Goal: Find specific page/section: Find specific page/section

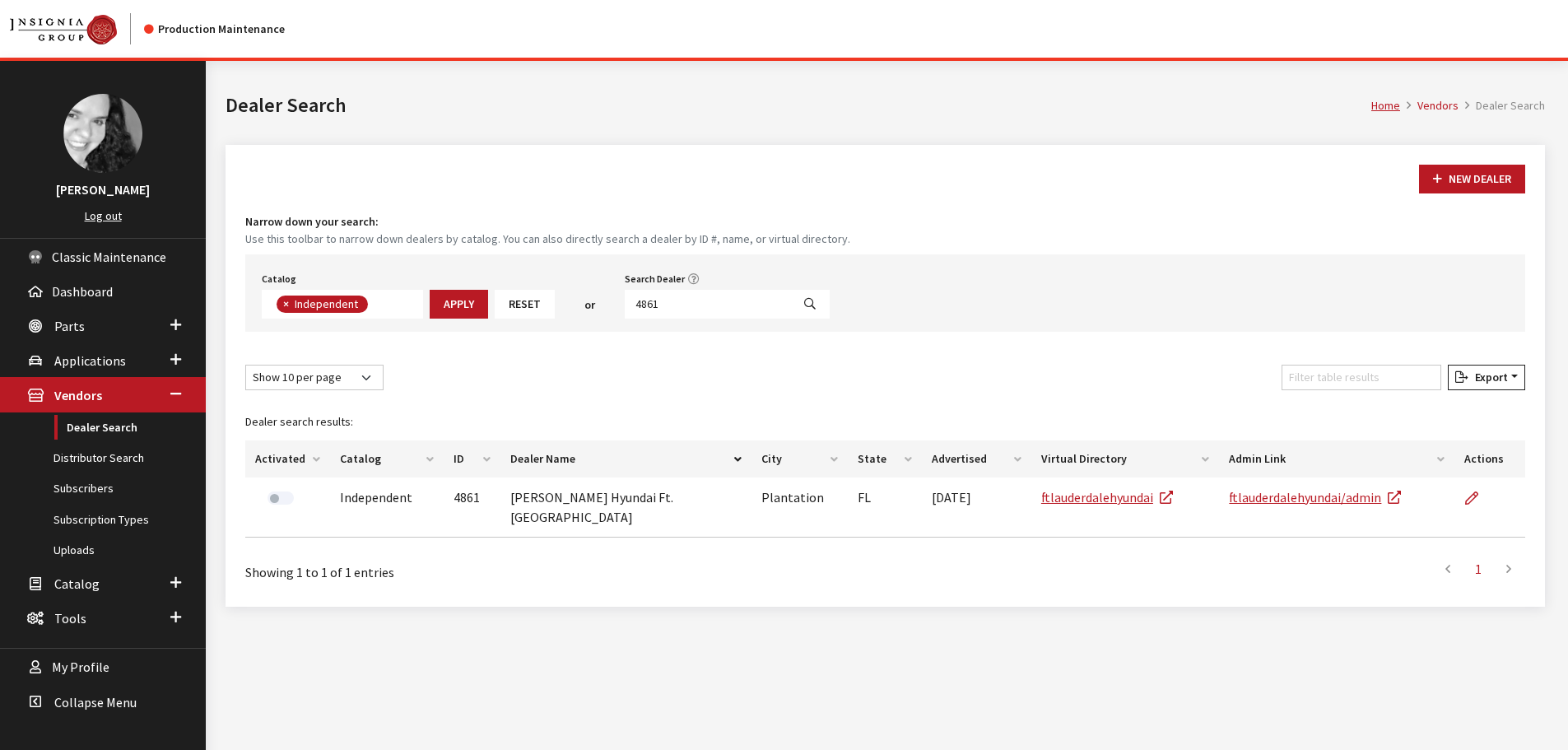
scroll to position [120, 0]
click at [688, 301] on input "4861" at bounding box center [708, 305] width 167 height 29
type input "Chrysler"
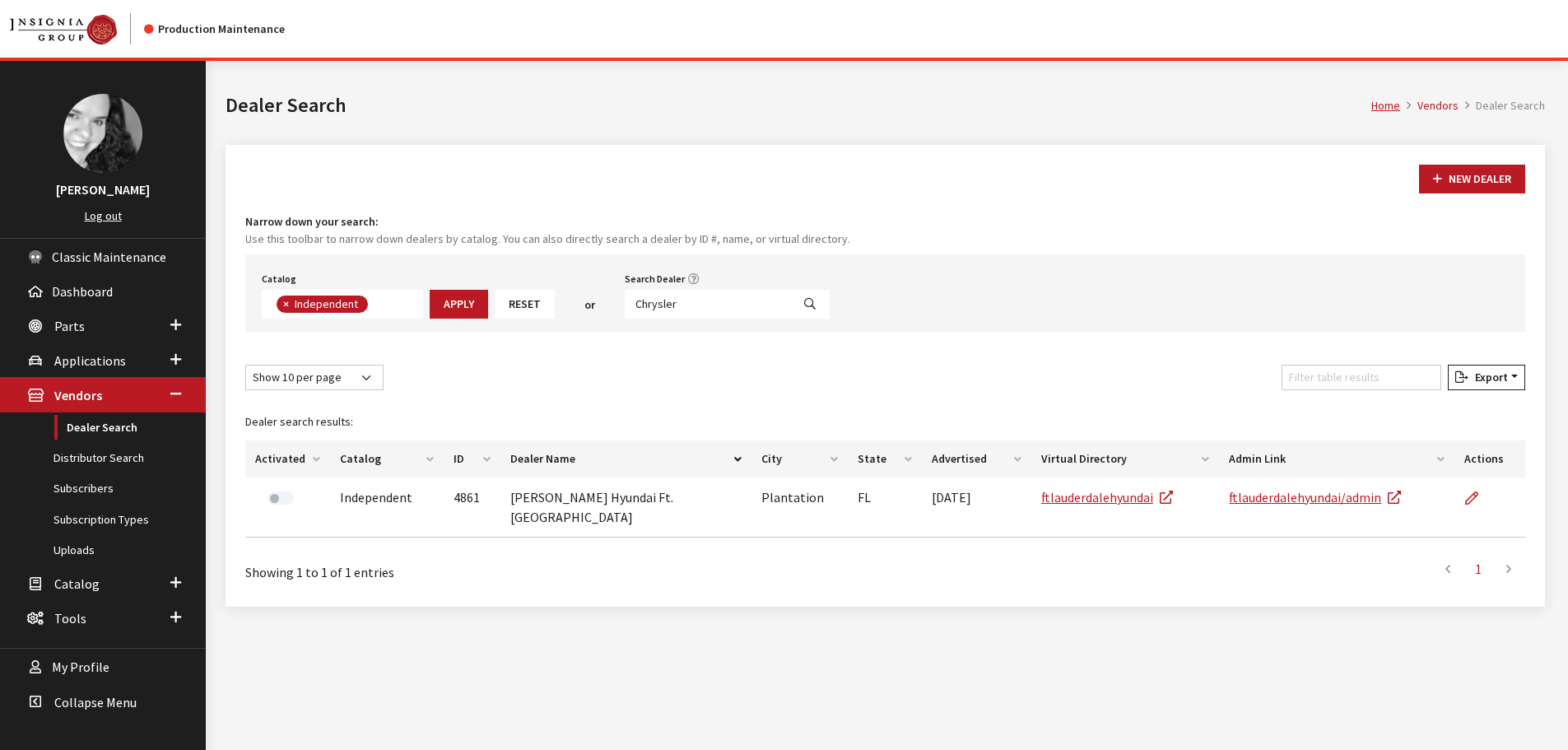
select select
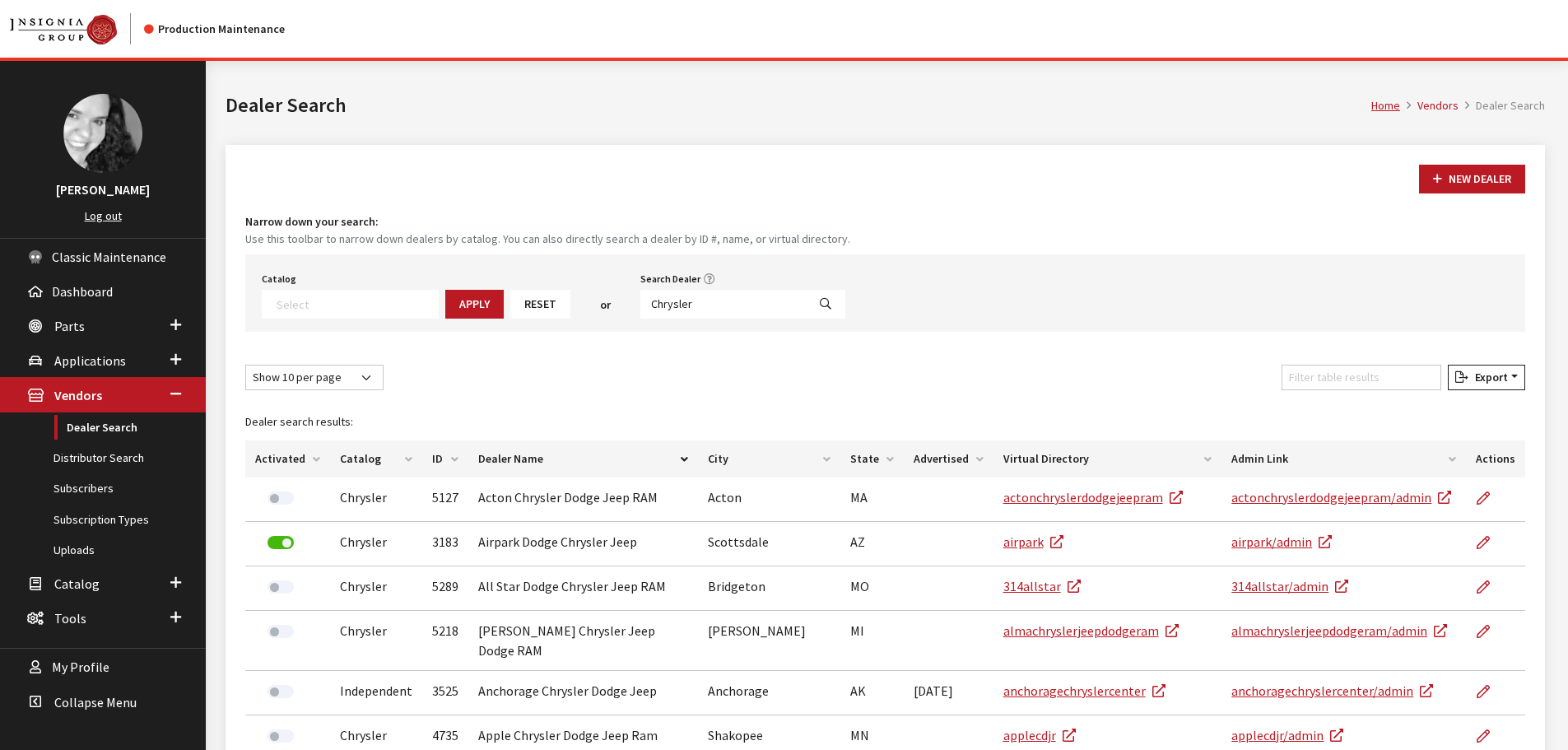
click at [724, 464] on th "City" at bounding box center [768, 459] width 142 height 37
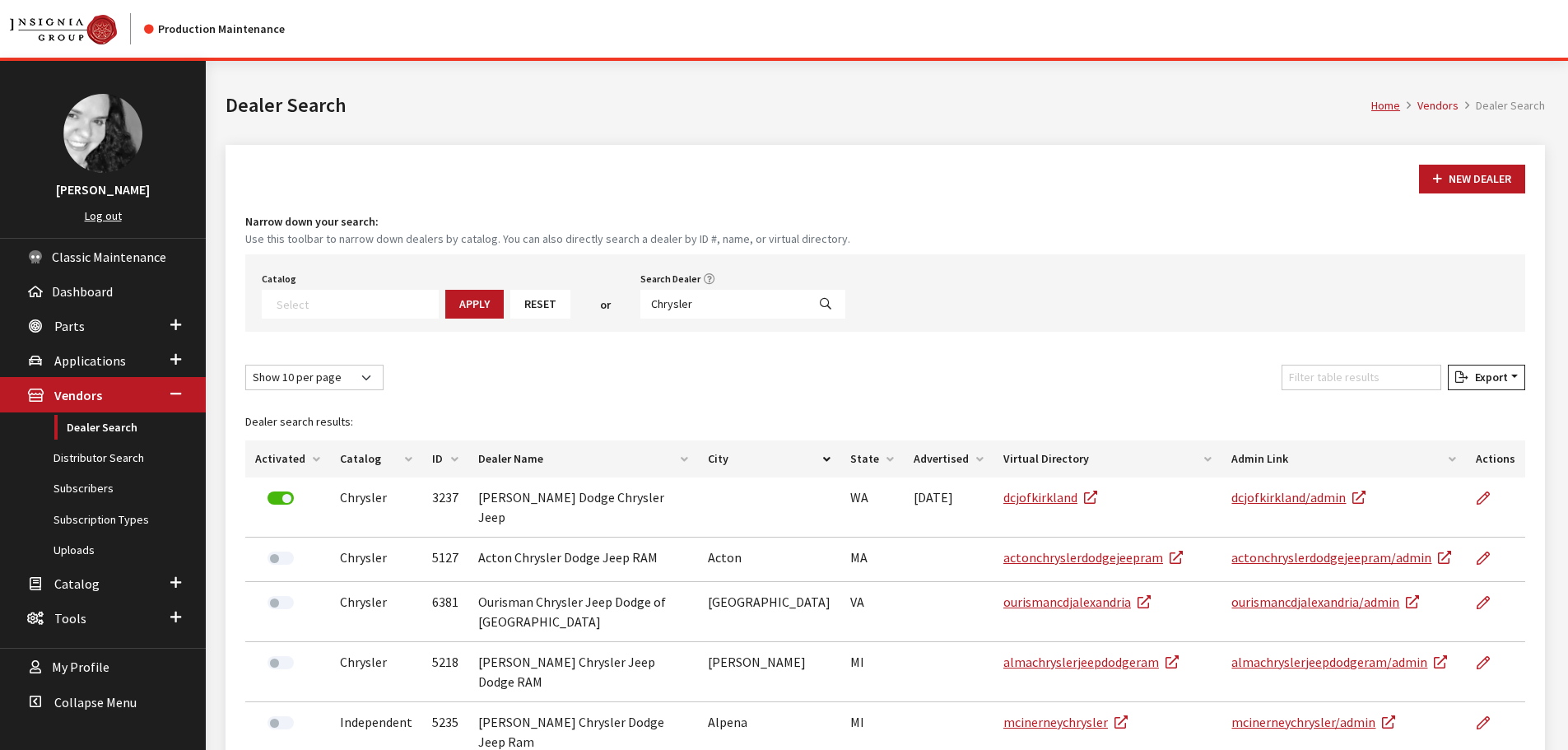
click at [724, 464] on th "City" at bounding box center [768, 459] width 142 height 37
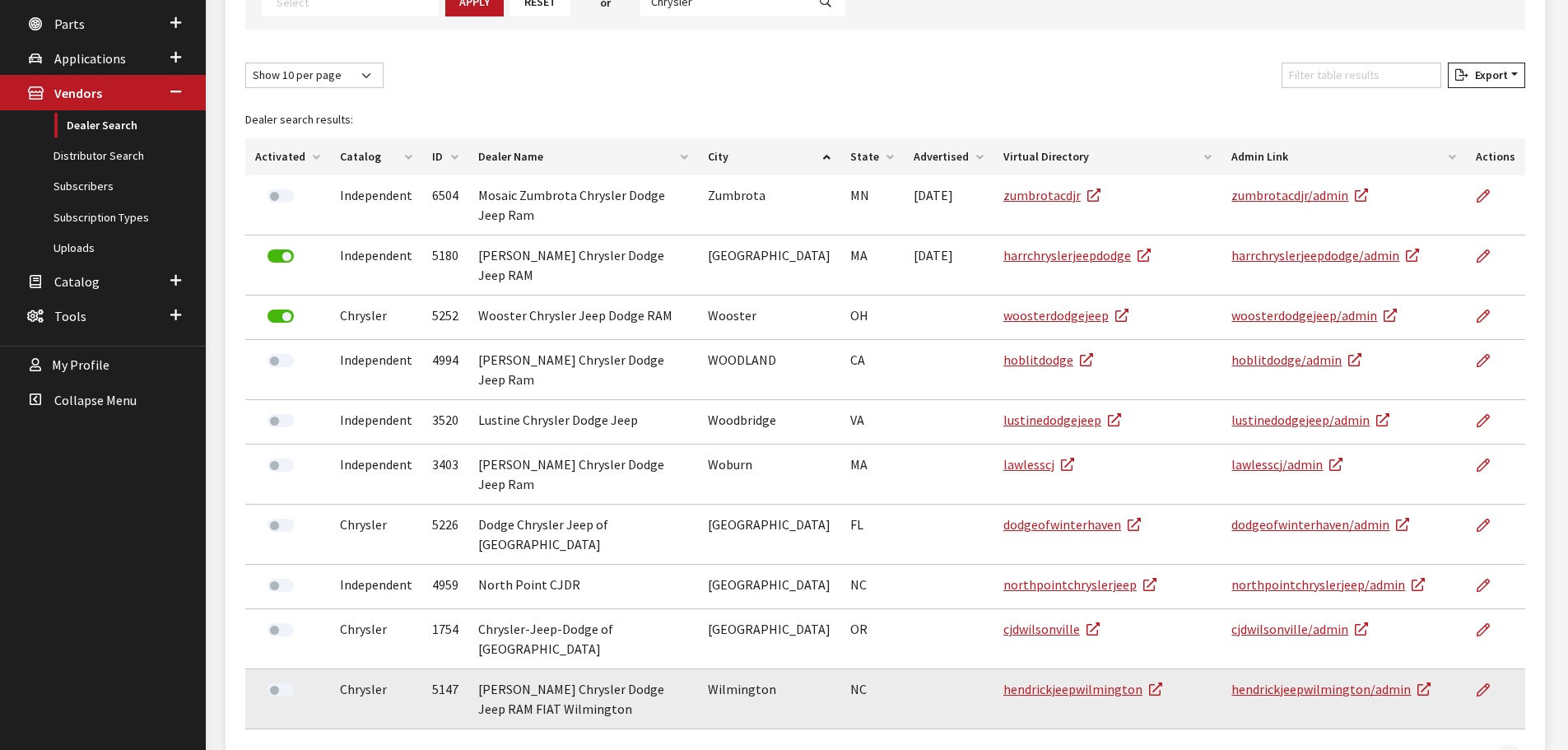
scroll to position [330, 0]
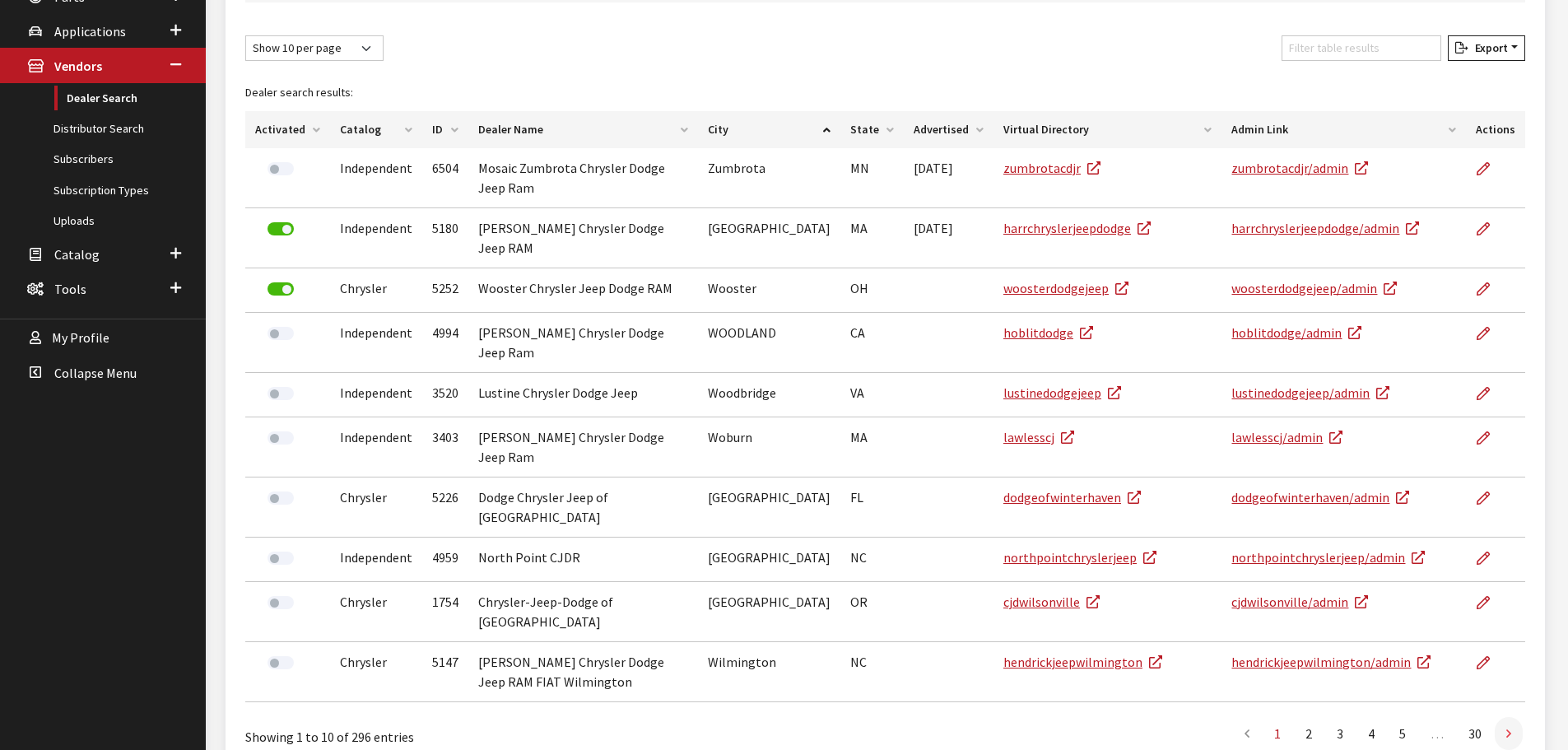
click at [1519, 717] on link at bounding box center [1508, 733] width 28 height 33
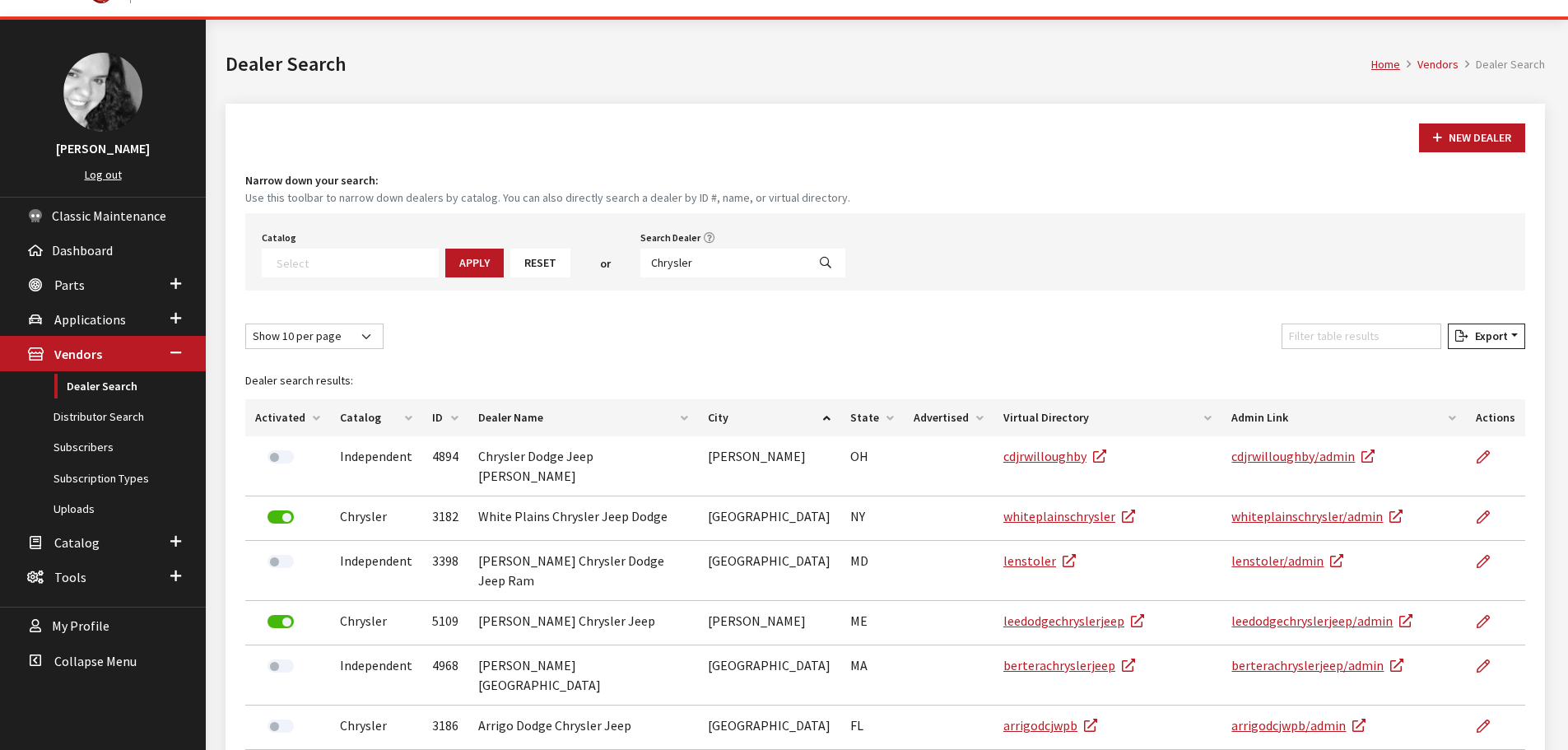
scroll to position [0, 0]
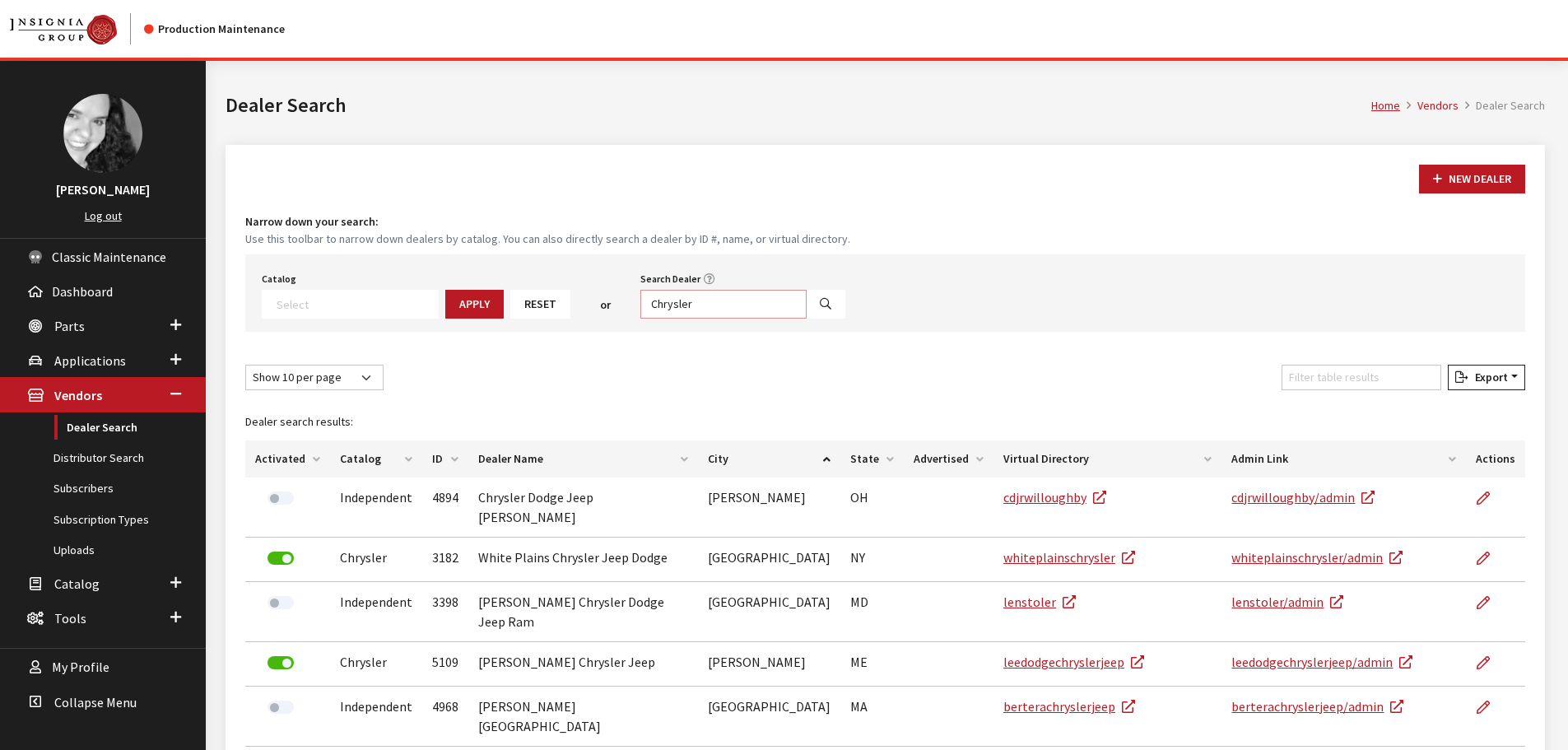
click at [694, 306] on input "Chrysler" at bounding box center [724, 305] width 167 height 29
type input "gerald subaru"
select select
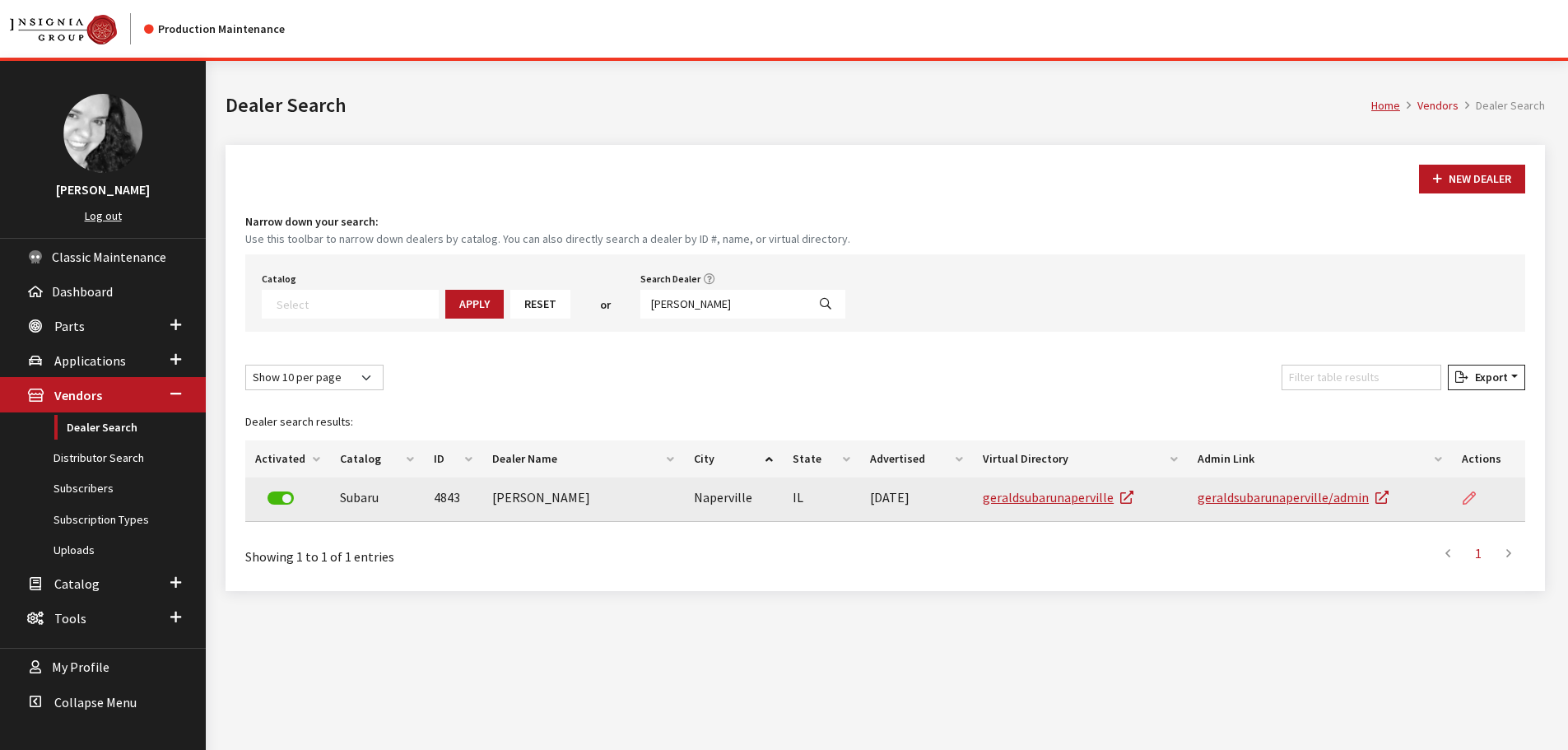
click at [1469, 501] on icon at bounding box center [1469, 499] width 13 height 13
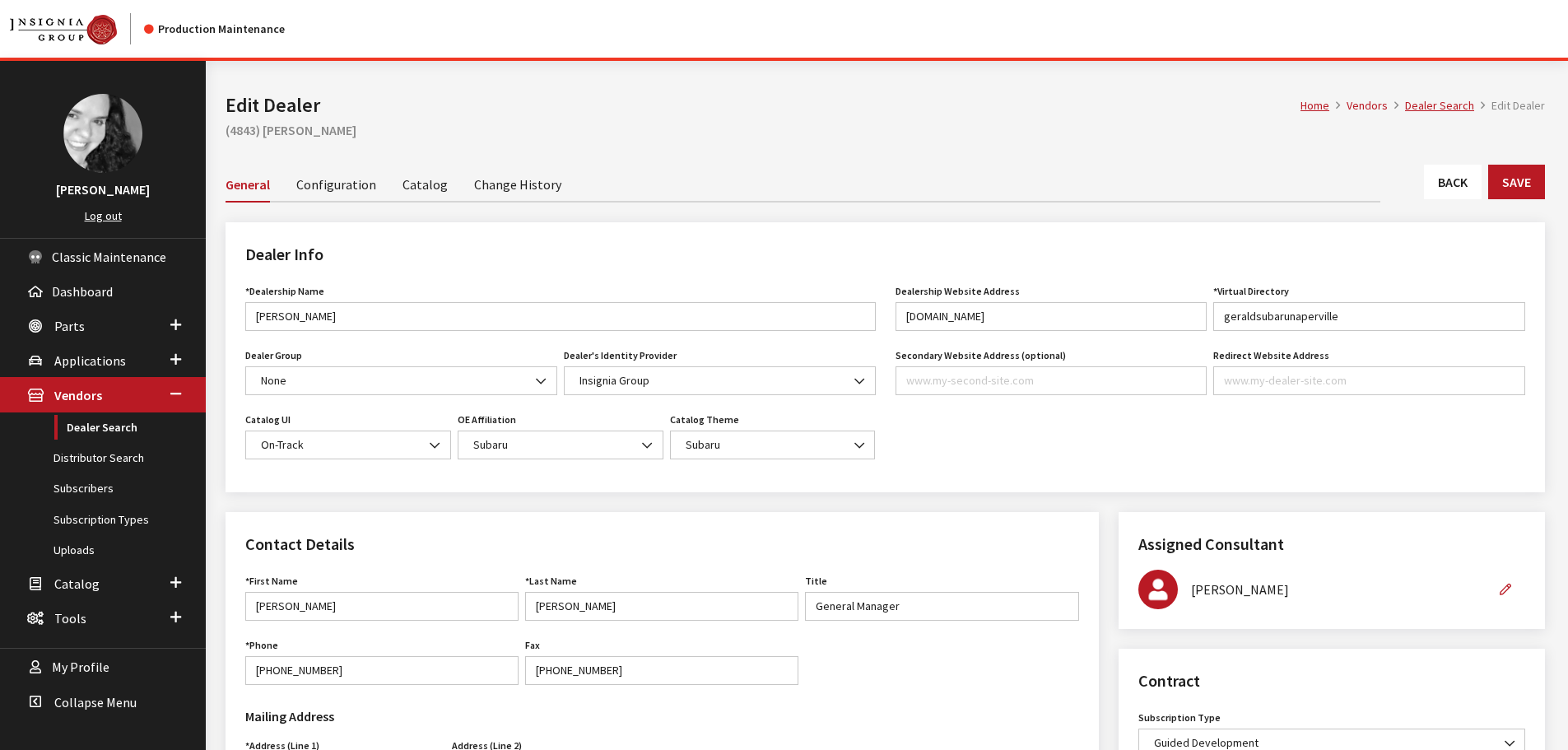
click at [1459, 188] on link "Back" at bounding box center [1452, 182] width 57 height 35
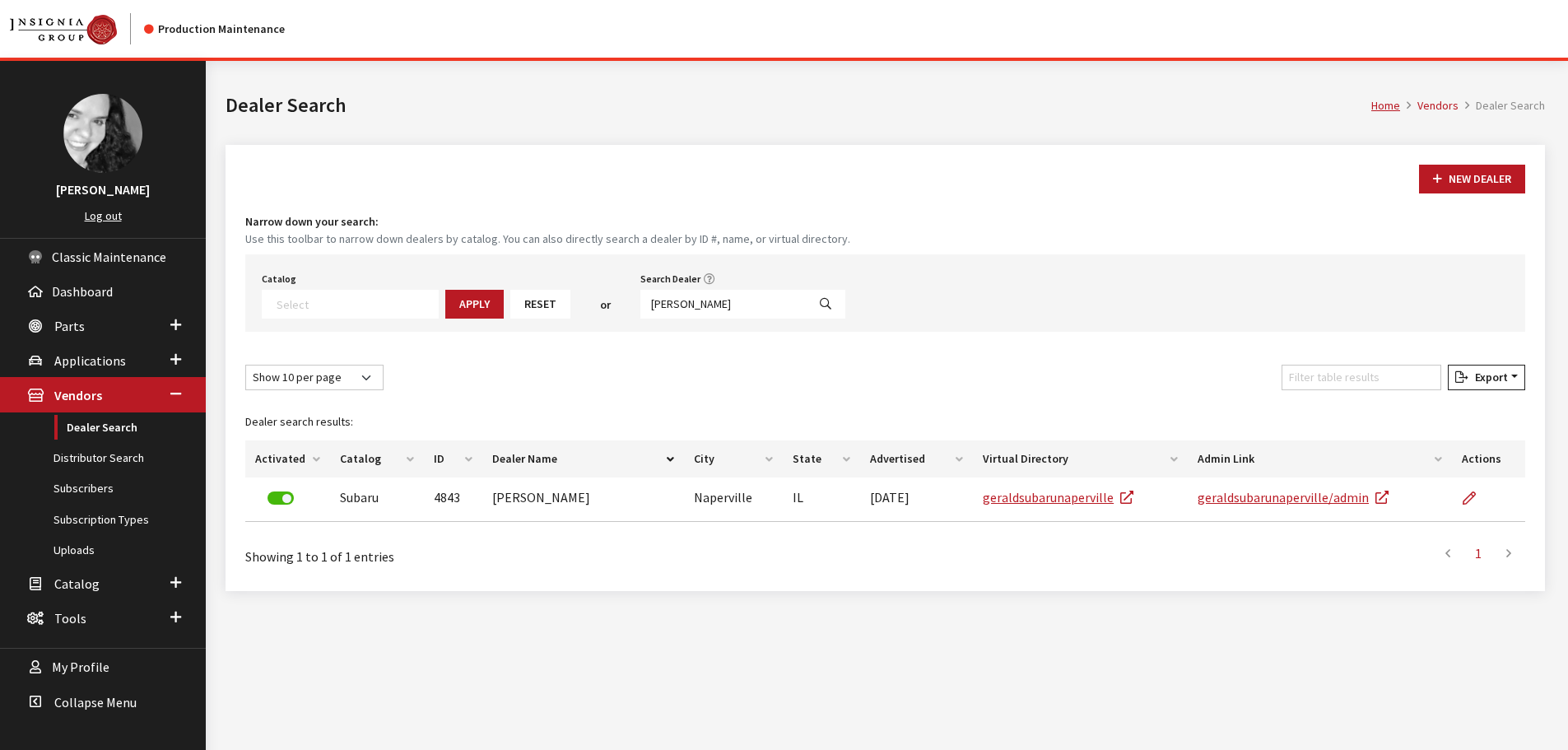
select select
click at [707, 305] on input "[PERSON_NAME]" at bounding box center [724, 305] width 167 height 29
click at [707, 305] on input "gerald subaru" at bounding box center [724, 305] width 167 height 29
type input "anderson"
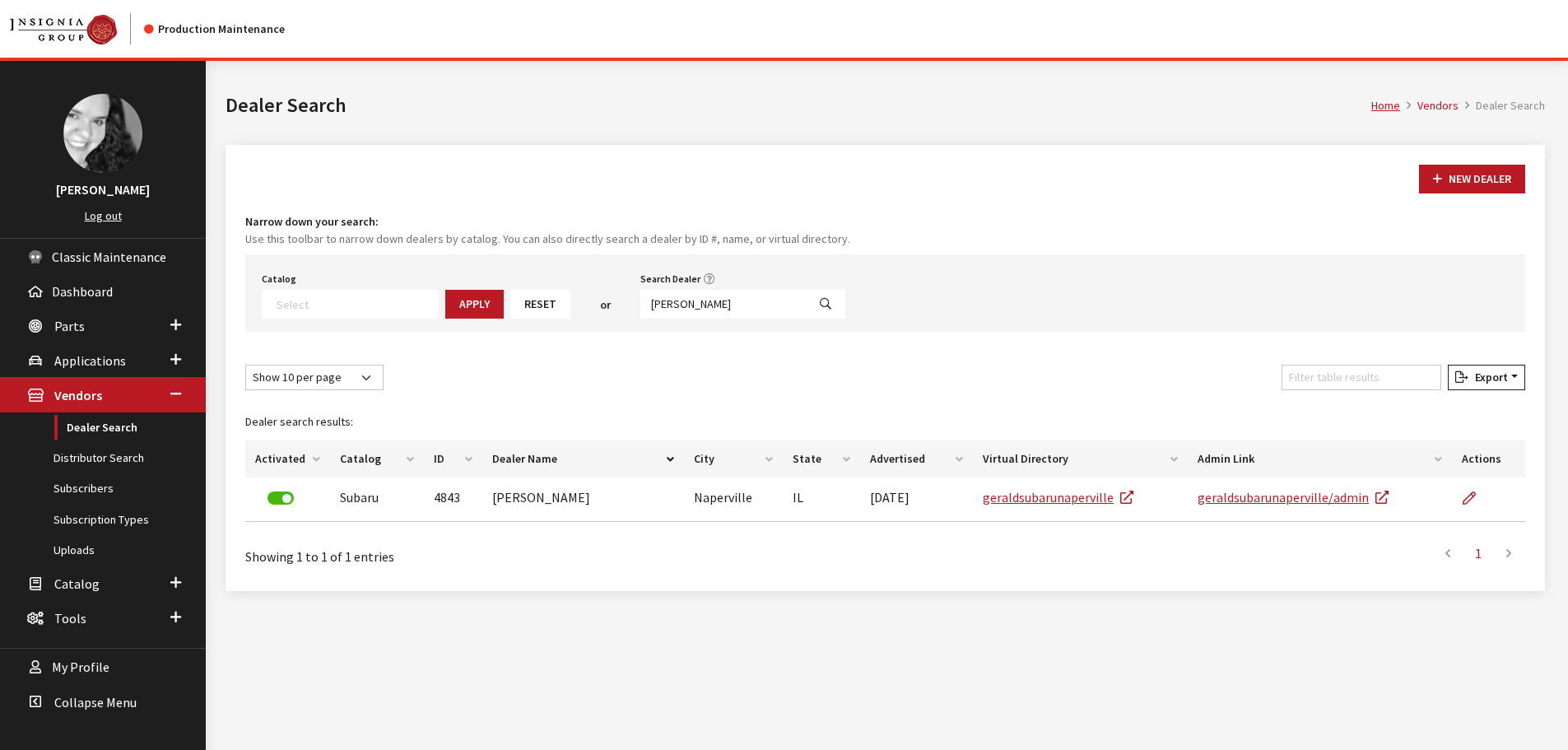
select select
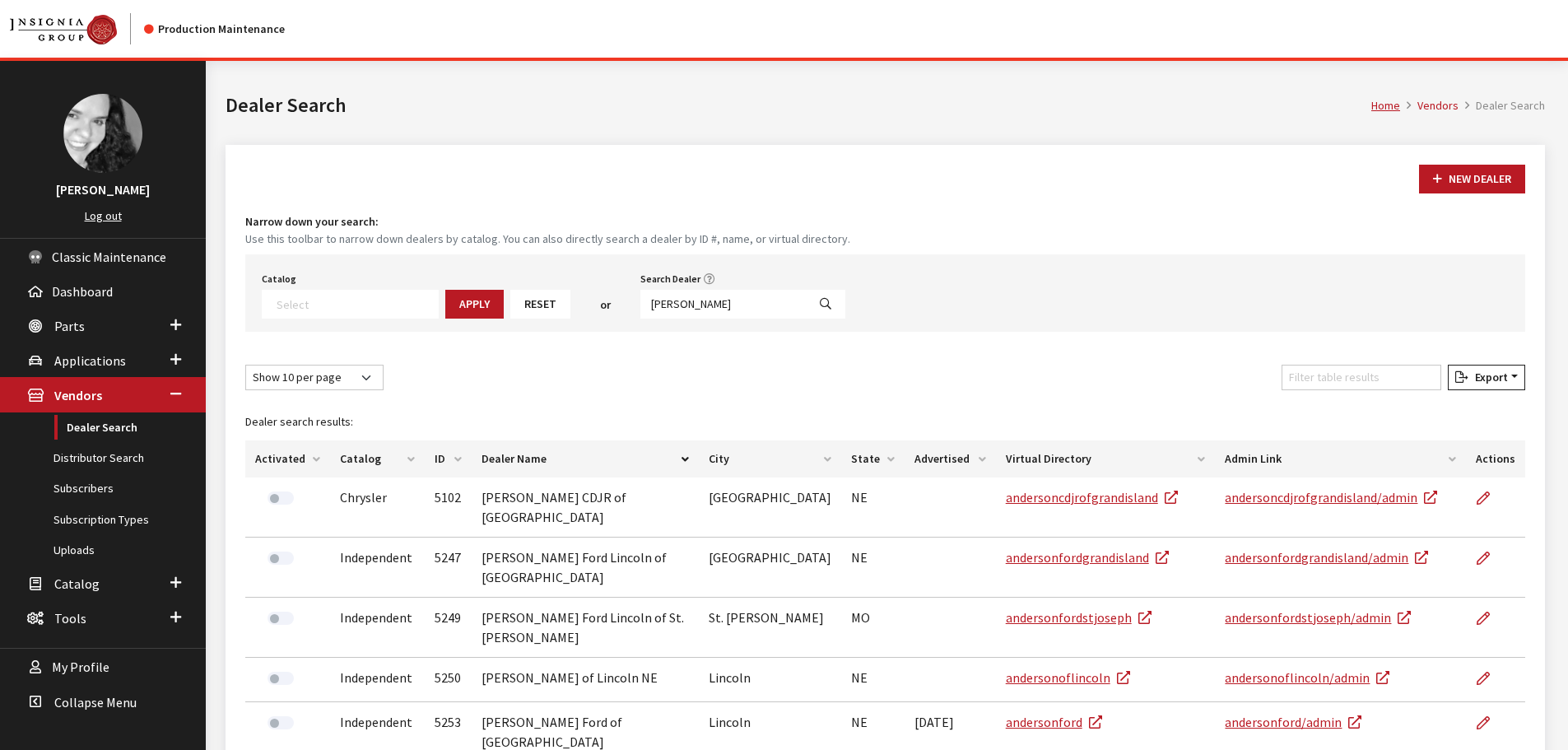
scroll to position [82, 0]
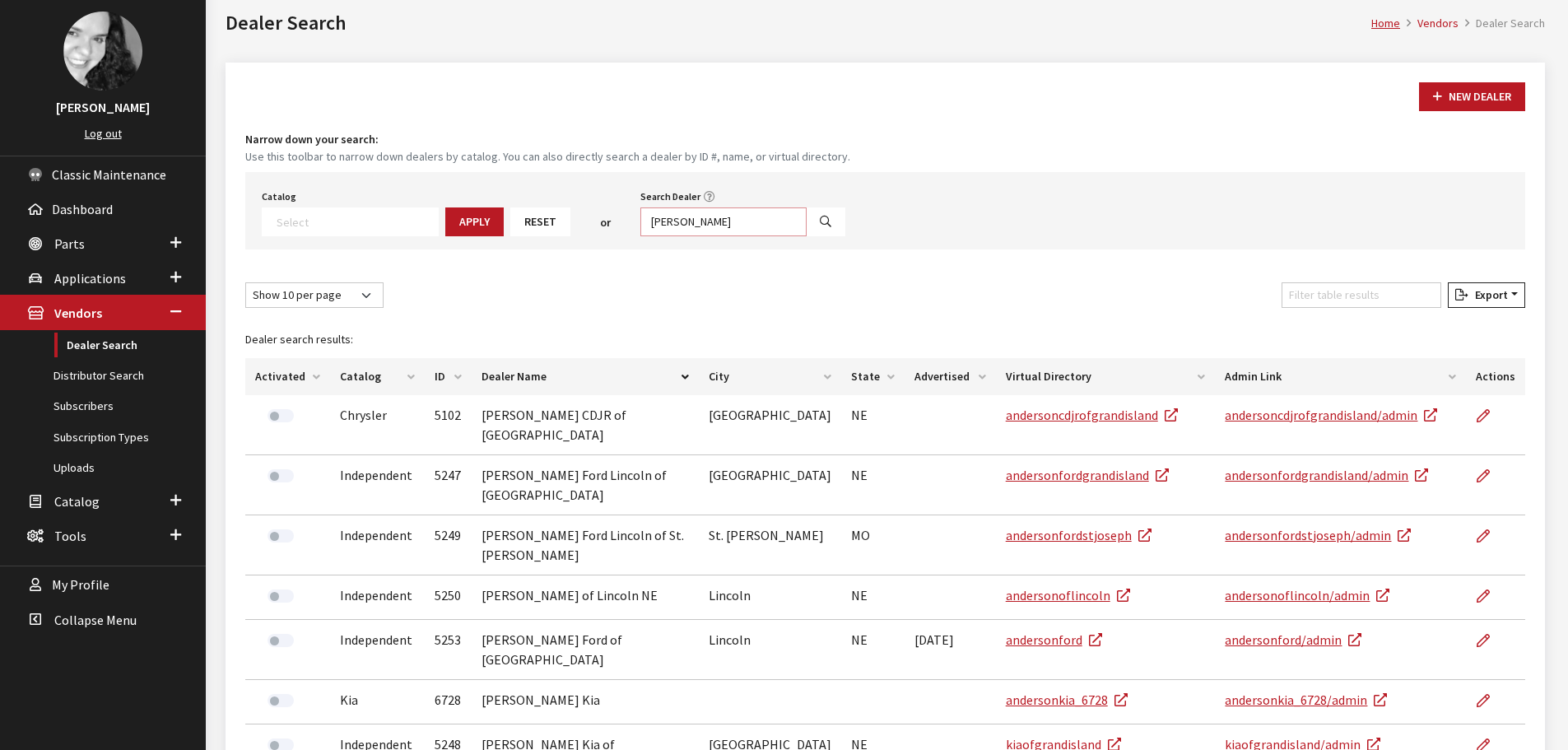
click at [690, 222] on input "anderson" at bounding box center [724, 222] width 167 height 29
type input "wickliffe"
select select
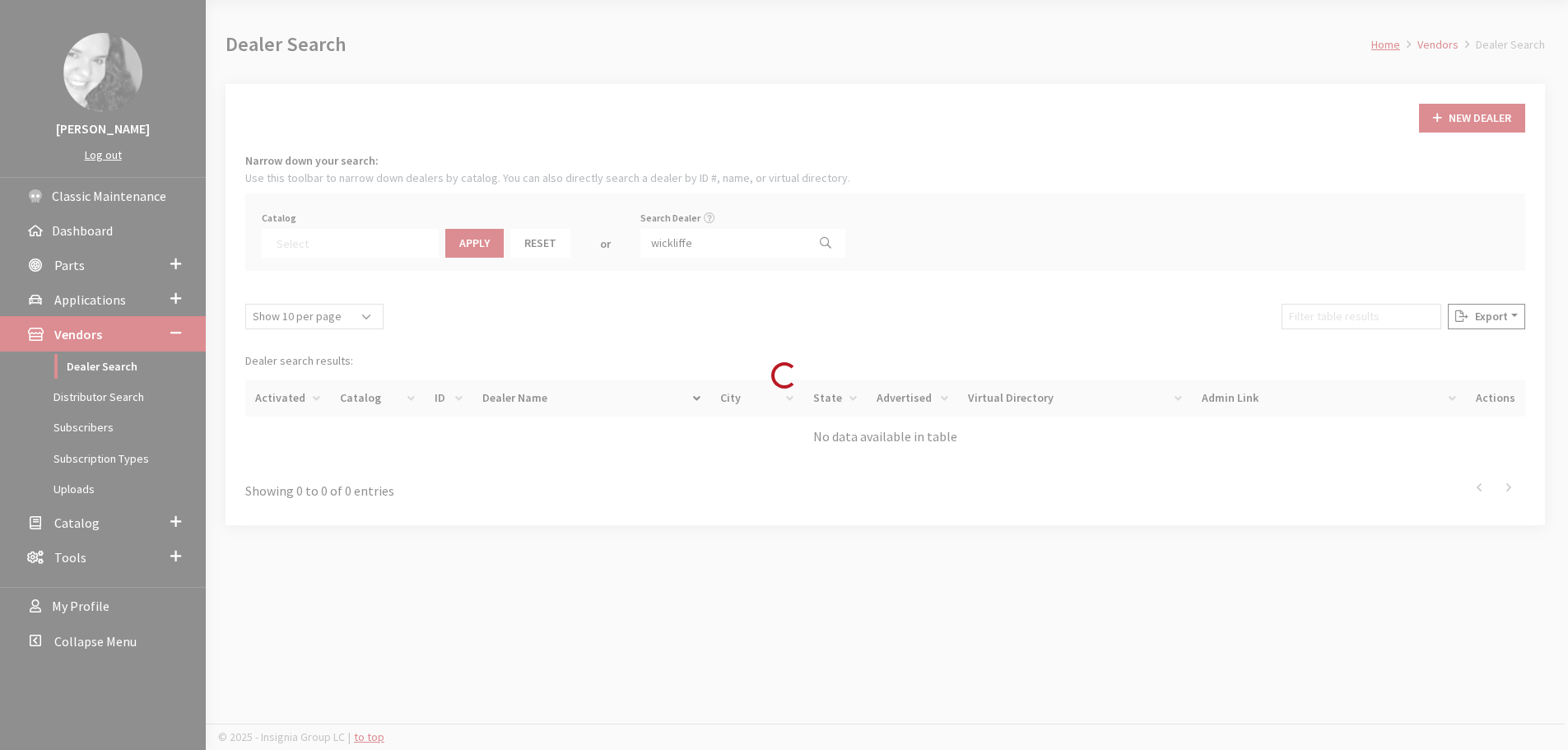
scroll to position [61, 0]
